Goal: Navigation & Orientation: Find specific page/section

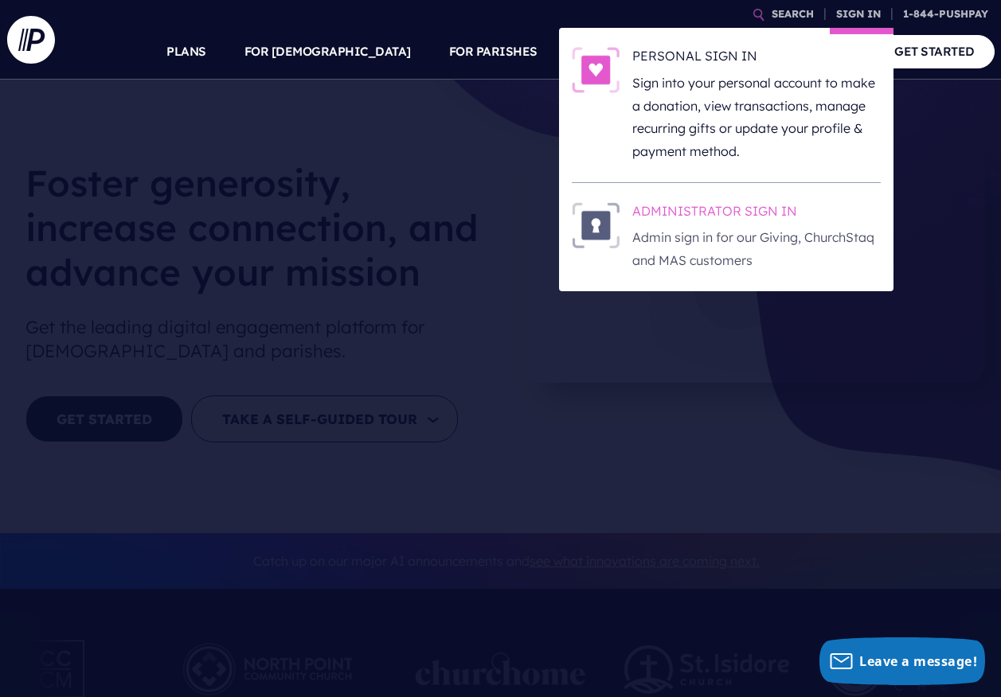
click at [766, 216] on h6 "ADMINISTRATOR SIGN IN" at bounding box center [756, 214] width 248 height 24
click at [790, 233] on p "Admin sign in for our Giving, ChurchStaq and MAS customers" at bounding box center [756, 249] width 248 height 46
click at [849, 14] on link "SIGN IN" at bounding box center [857, 14] width 57 height 28
click at [810, 244] on p "Admin sign in for our Giving, ChurchStaq and MAS customers" at bounding box center [756, 249] width 248 height 46
click at [761, 236] on p "Admin sign in for our Giving, ChurchStaq and MAS customers" at bounding box center [756, 249] width 248 height 46
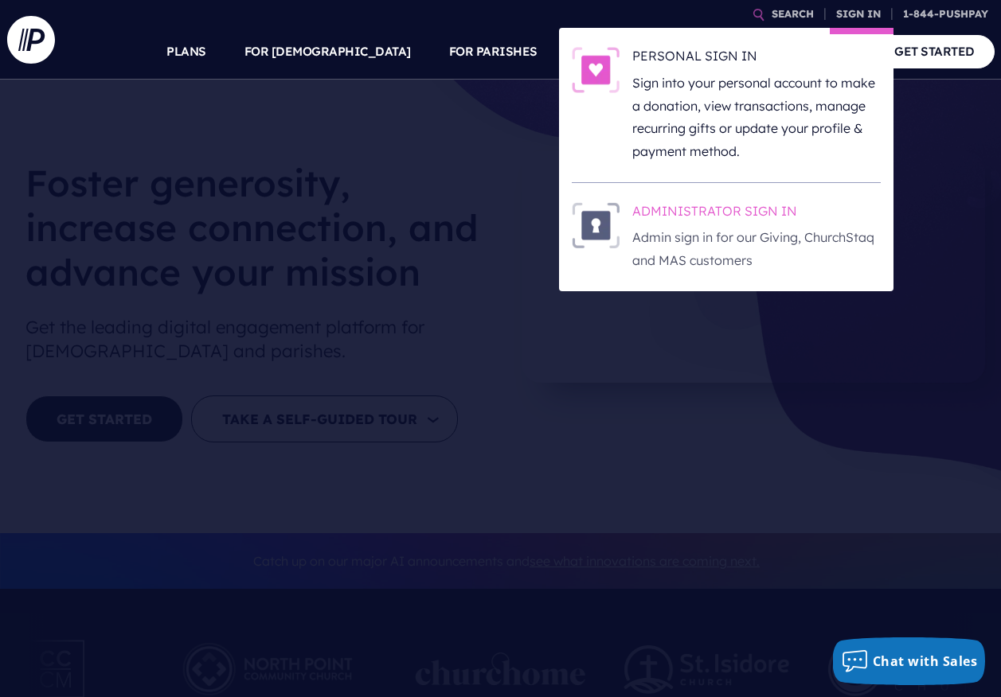
click at [756, 240] on p "Admin sign in for our Giving, ChurchStaq and MAS customers" at bounding box center [756, 249] width 248 height 46
